Goal: Obtain resource: Obtain resource

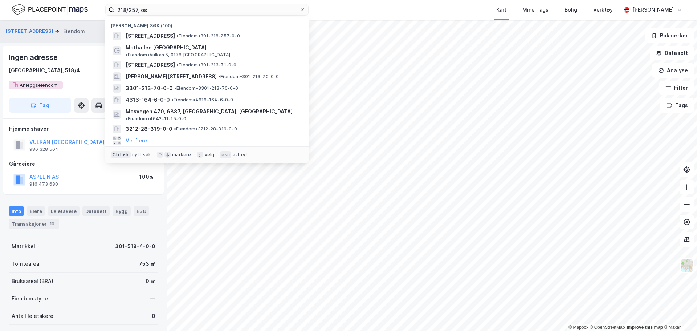
click at [0, 14] on html "218/257, os Nylige søk (100) [STREET_ADDRESS] • Eiendom • 301-218-257-0-0 Matha…" at bounding box center [348, 165] width 697 height 331
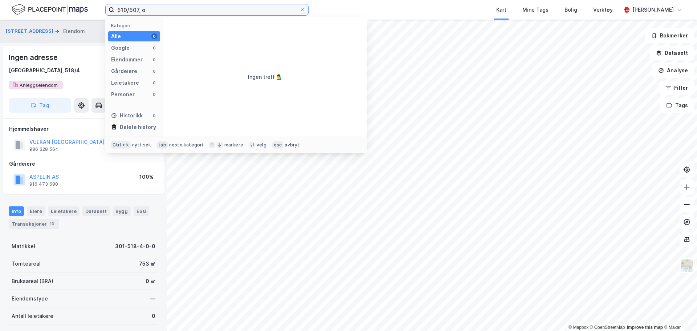
click at [134, 9] on input "510/507, o" at bounding box center [206, 9] width 185 height 11
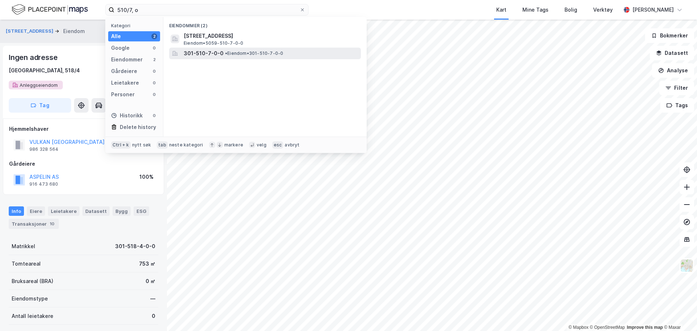
click at [219, 51] on span "301-510-7-0-0" at bounding box center [204, 53] width 40 height 9
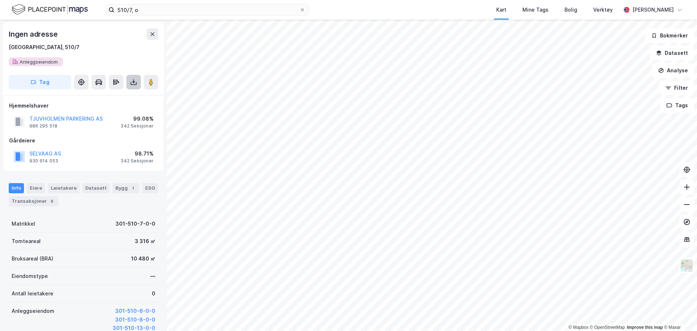
click at [129, 85] on button at bounding box center [133, 82] width 15 height 15
click at [125, 100] on div "Last ned grunnbok" at bounding box center [102, 97] width 77 height 12
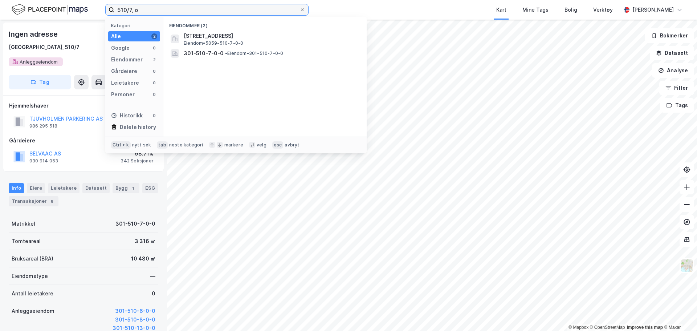
drag, startPoint x: 153, startPoint y: 10, endPoint x: 1, endPoint y: 13, distance: 152.6
click at [9, 15] on div "510/7, o Kategori Alle 2 Google 0 Eiendommer 2 Gårdeiere 0 Leietakere 0 Persone…" at bounding box center [348, 10] width 697 height 20
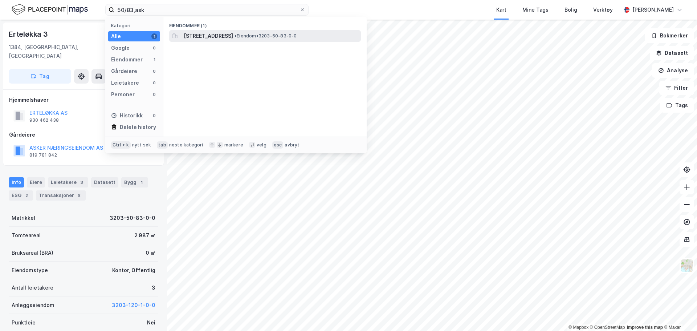
click at [186, 35] on span "[STREET_ADDRESS]" at bounding box center [208, 36] width 49 height 9
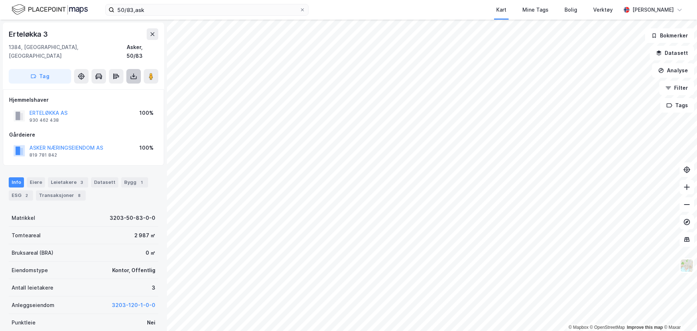
click at [134, 73] on button at bounding box center [133, 76] width 15 height 15
click at [122, 85] on div "Last ned grunnbok" at bounding box center [102, 91] width 77 height 12
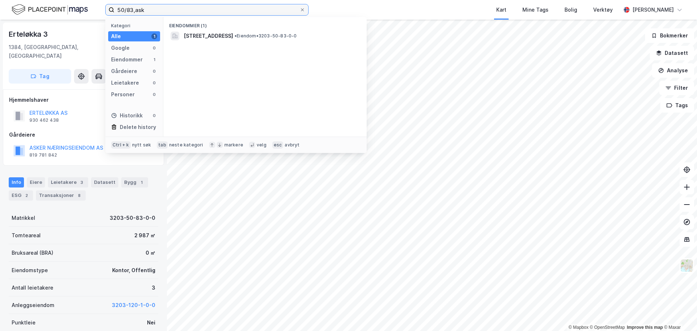
drag, startPoint x: 154, startPoint y: 13, endPoint x: 55, endPoint y: 16, distance: 98.5
click at [56, 16] on div "50/83,ask Kategori Alle 1 Google 0 Eiendommer 1 Gårdeiere 0 Leietakere 0 Person…" at bounding box center [348, 10] width 697 height 20
click at [155, 11] on input "50/83,ask" at bounding box center [206, 9] width 185 height 11
drag, startPoint x: 155, startPoint y: 11, endPoint x: 89, endPoint y: 8, distance: 66.2
click at [89, 8] on div "50/83,ask Kategori Alle 1 Google 0 Eiendommer 1 Gårdeiere 0 Leietakere 0 Person…" at bounding box center [348, 10] width 697 height 20
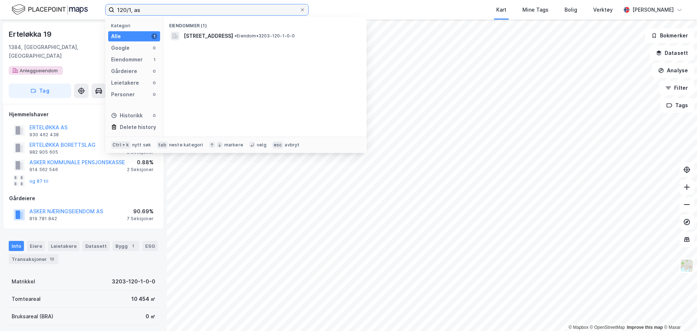
drag, startPoint x: 163, startPoint y: 10, endPoint x: -3, endPoint y: 9, distance: 165.6
click at [0, 9] on html "120/1, as Kategori Alle 1 Google 0 Eiendommer 1 Gårdeiere 0 Leietakere 0 Person…" at bounding box center [348, 165] width 697 height 331
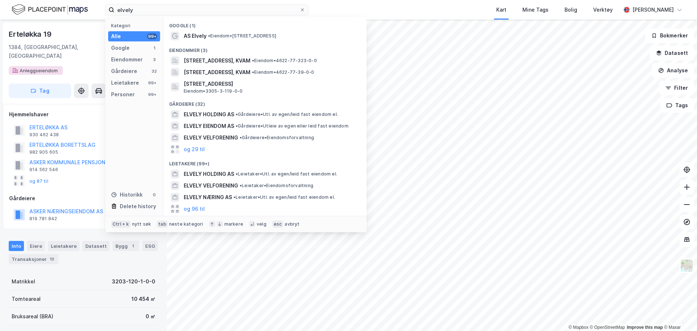
click at [338, 5] on div "elvely Kategori Alle 99+ Google 1 Eiendommer 3 Gårdeiere 32 Leietakere 99+ Pers…" at bounding box center [348, 10] width 697 height 20
drag, startPoint x: 182, startPoint y: 12, endPoint x: 98, endPoint y: 8, distance: 83.3
click at [98, 8] on div "elvely Kategori Alle 99+ Google 1 Eiendommer 3 Gårdeiere 32 Leietakere 99+ Pers…" at bounding box center [348, 10] width 697 height 20
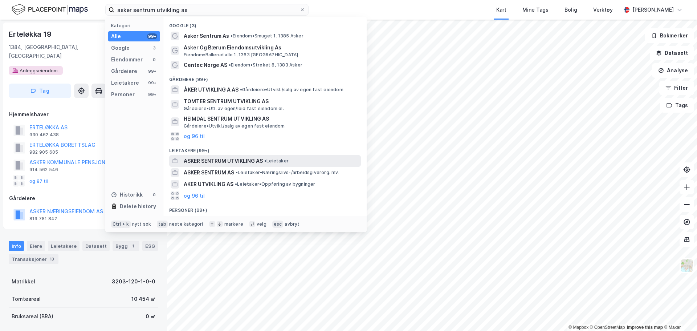
click at [278, 157] on div "ASKER SENTRUM UTVIKLING AS • Leietaker" at bounding box center [272, 161] width 176 height 9
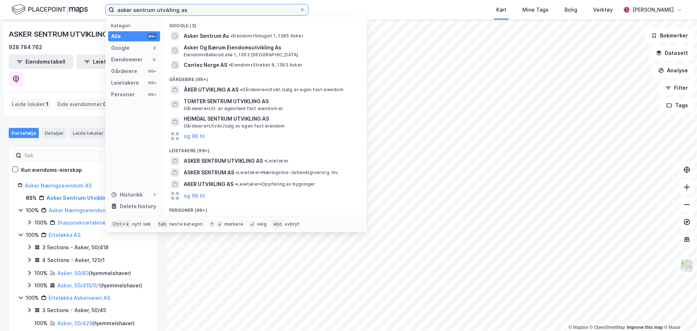
drag, startPoint x: 182, startPoint y: 11, endPoint x: -36, endPoint y: 9, distance: 218.3
click at [0, 9] on html "asker sentrum utvikling as Kategori Alle 99+ Google 3 Eiendommer 0 Gårdeiere 99…" at bounding box center [348, 165] width 697 height 331
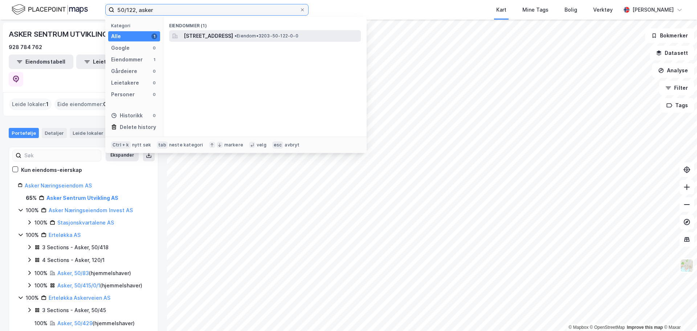
type input "50/122, asker"
click at [233, 36] on span "[STREET_ADDRESS]" at bounding box center [208, 36] width 49 height 9
